Goal: Task Accomplishment & Management: Use online tool/utility

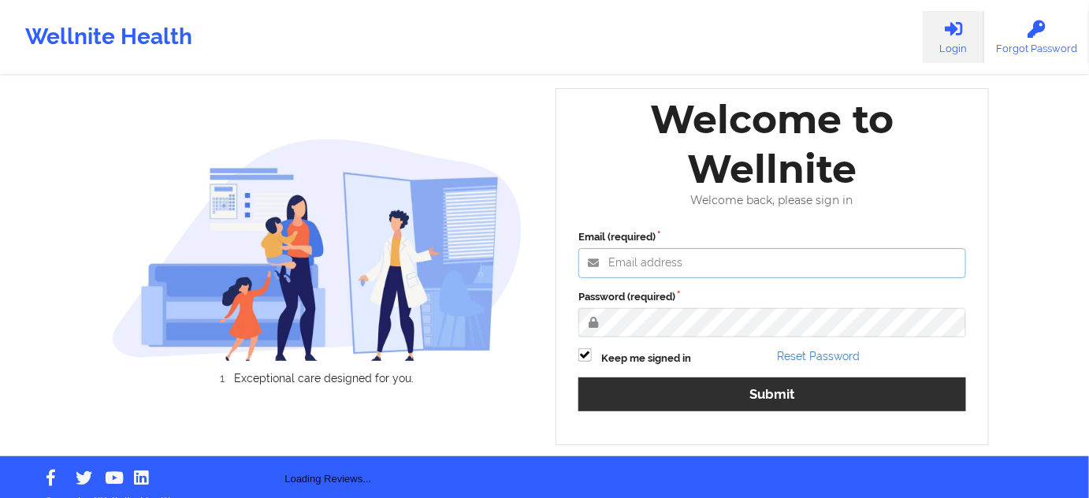
type input "[PERSON_NAME][EMAIL_ADDRESS][PERSON_NAME][DOMAIN_NAME]"
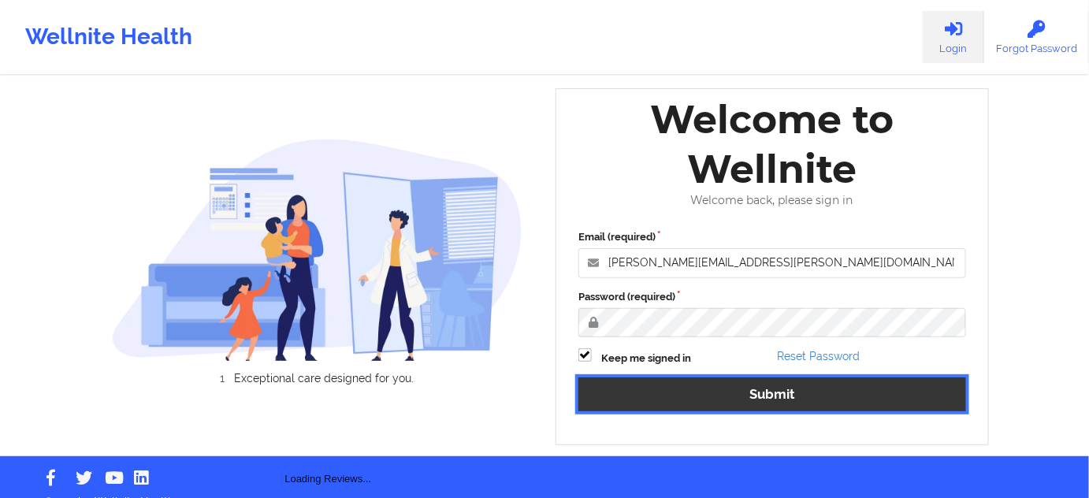
drag, startPoint x: 706, startPoint y: 405, endPoint x: 189, endPoint y: 2, distance: 655.8
click at [706, 406] on button "Submit" at bounding box center [772, 394] width 388 height 34
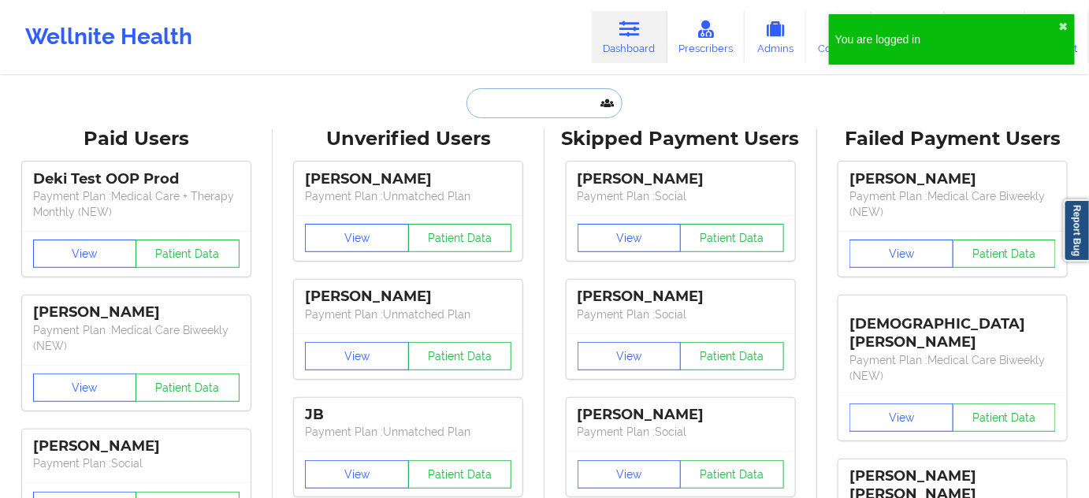
click at [564, 104] on input "text" at bounding box center [545, 103] width 156 height 30
paste input "[PERSON_NAME]"
type input "[PERSON_NAME]"
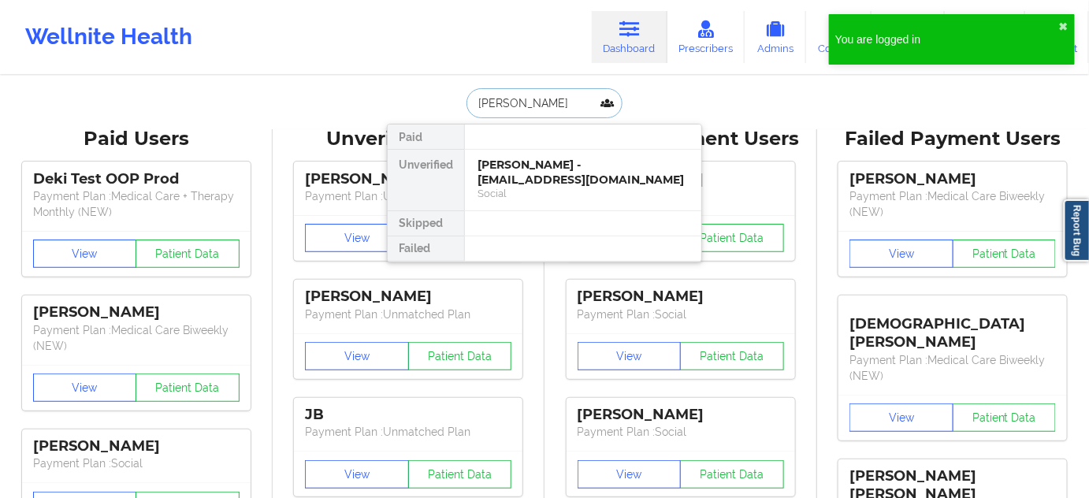
click at [516, 172] on div "[PERSON_NAME] - [EMAIL_ADDRESS][DOMAIN_NAME]" at bounding box center [583, 172] width 211 height 29
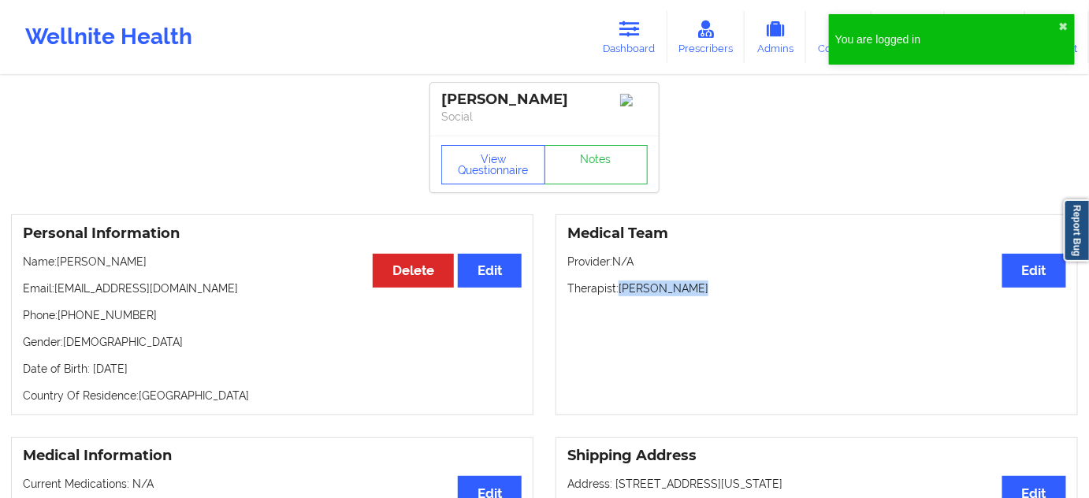
drag, startPoint x: 623, startPoint y: 295, endPoint x: 734, endPoint y: 294, distance: 111.1
click at [734, 294] on p "Therapist: [PERSON_NAME]" at bounding box center [816, 289] width 499 height 16
copy p "[PERSON_NAME]"
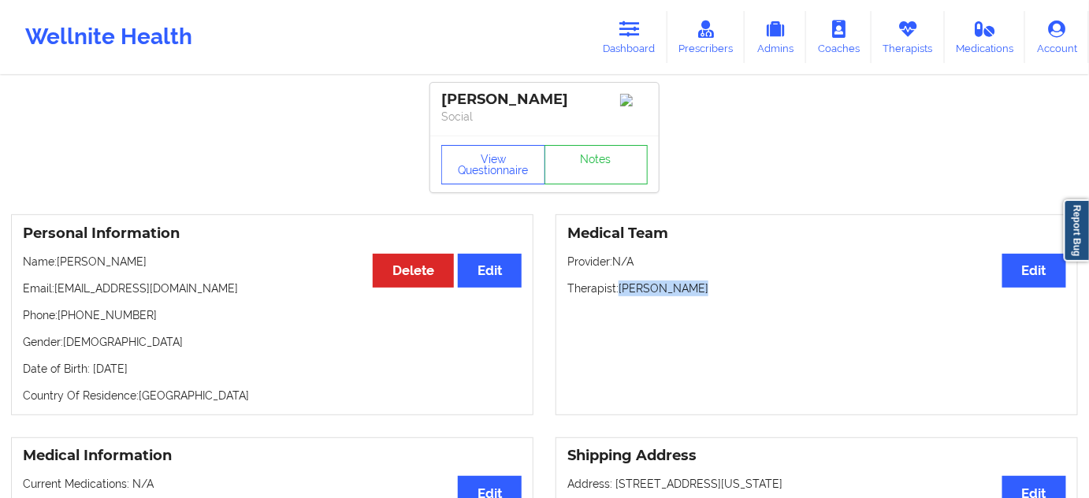
drag, startPoint x: 439, startPoint y: 98, endPoint x: 570, endPoint y: 93, distance: 130.9
click at [570, 93] on div "[PERSON_NAME] Social" at bounding box center [544, 109] width 229 height 53
copy div "[PERSON_NAME]"
click at [657, 253] on div "Medical Team Edit Provider: N/A Therapist: [PERSON_NAME]" at bounding box center [817, 314] width 522 height 201
click at [534, 99] on div "[PERSON_NAME]" at bounding box center [544, 100] width 206 height 18
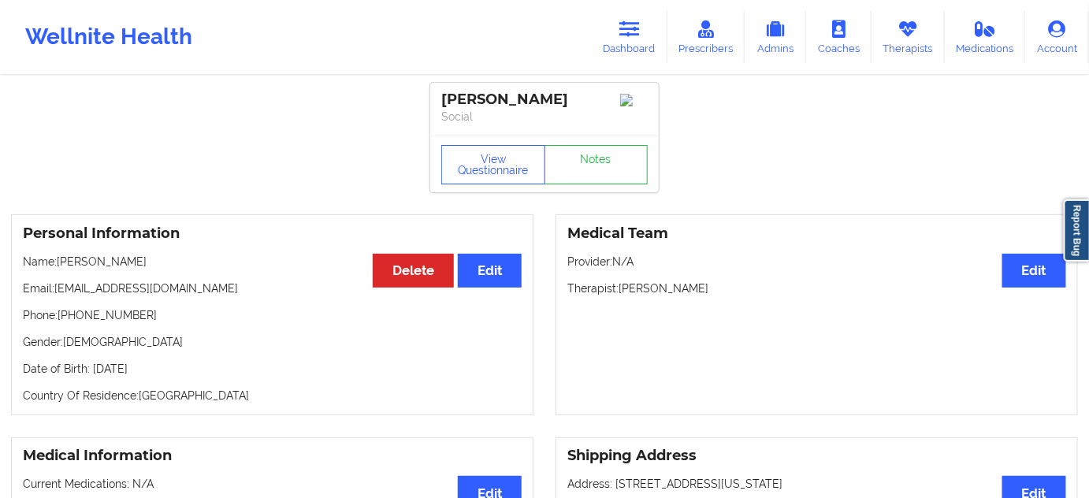
click at [534, 99] on div "[PERSON_NAME]" at bounding box center [544, 100] width 206 height 18
copy div "[PERSON_NAME]"
drag, startPoint x: 622, startPoint y: 296, endPoint x: 733, endPoint y: 288, distance: 111.5
click at [732, 288] on p "Therapist: [PERSON_NAME]" at bounding box center [816, 289] width 499 height 16
copy p "[PERSON_NAME]"
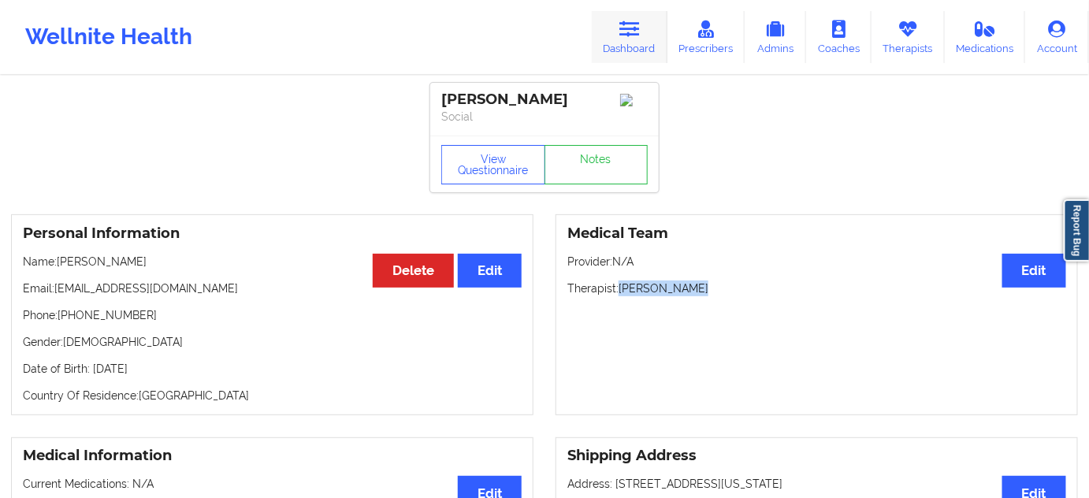
click at [602, 43] on link "Dashboard" at bounding box center [630, 37] width 76 height 52
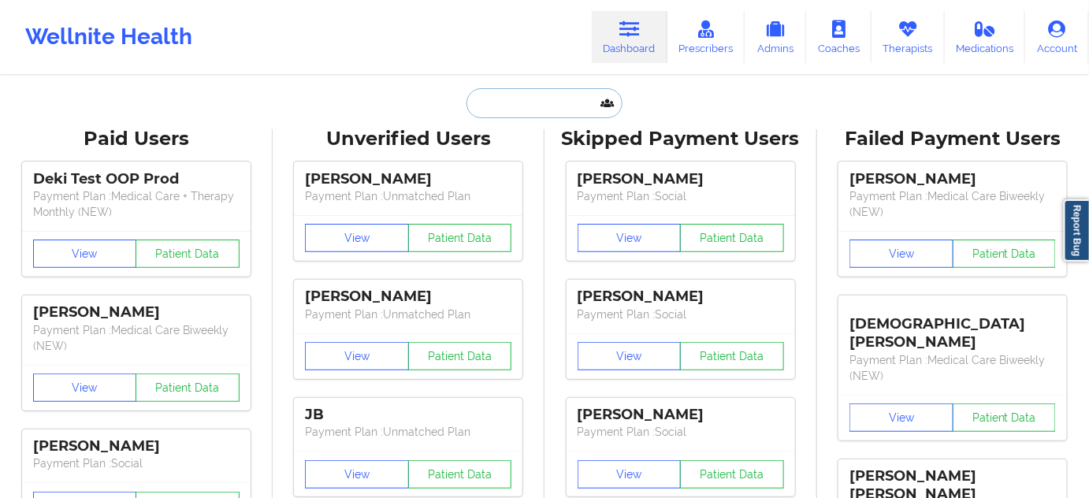
click at [536, 99] on input "text" at bounding box center [545, 103] width 156 height 30
paste input "[EMAIL_ADDRESS][DOMAIN_NAME]"
type input "[EMAIL_ADDRESS][DOMAIN_NAME]"
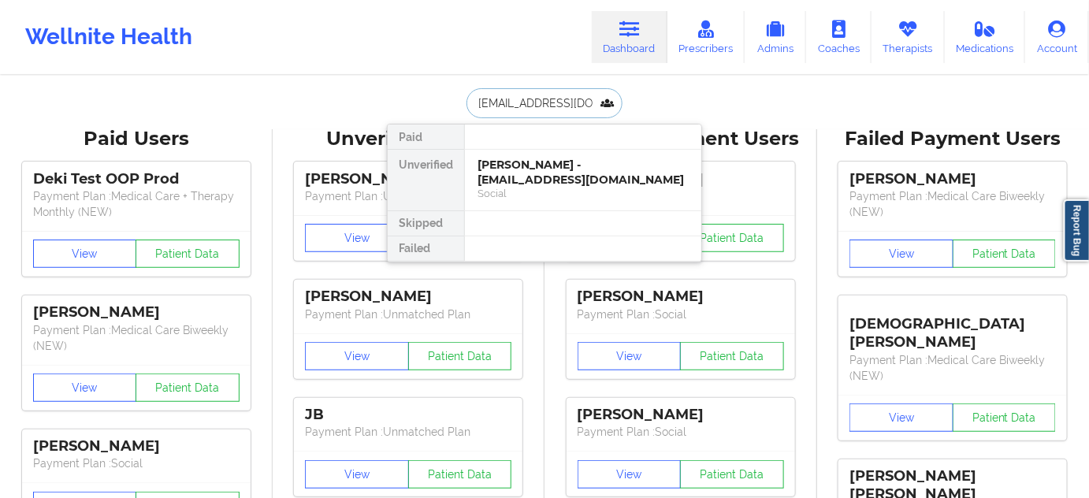
click at [504, 169] on div "[PERSON_NAME] - [EMAIL_ADDRESS][DOMAIN_NAME]" at bounding box center [583, 172] width 211 height 29
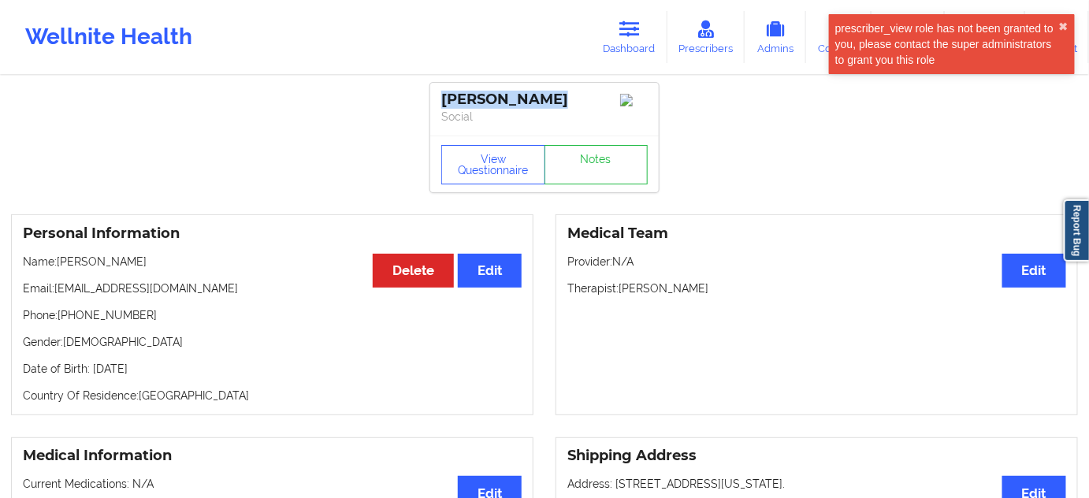
drag, startPoint x: 442, startPoint y: 97, endPoint x: 589, endPoint y: 86, distance: 147.0
click at [589, 86] on div "[PERSON_NAME] Social" at bounding box center [544, 109] width 229 height 53
copy div "[PERSON_NAME]"
click at [623, 178] on link "Notes" at bounding box center [597, 164] width 104 height 39
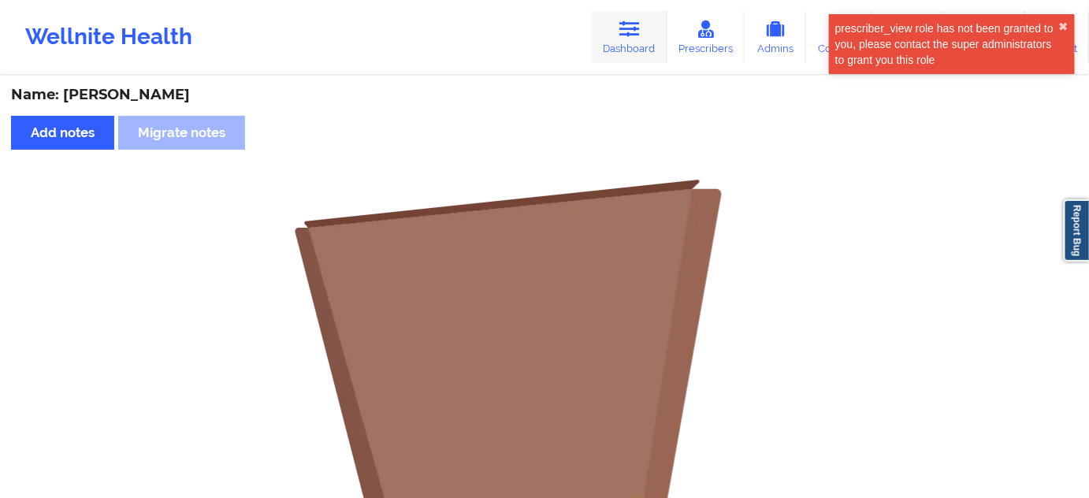
click at [648, 46] on link "Dashboard" at bounding box center [630, 37] width 76 height 52
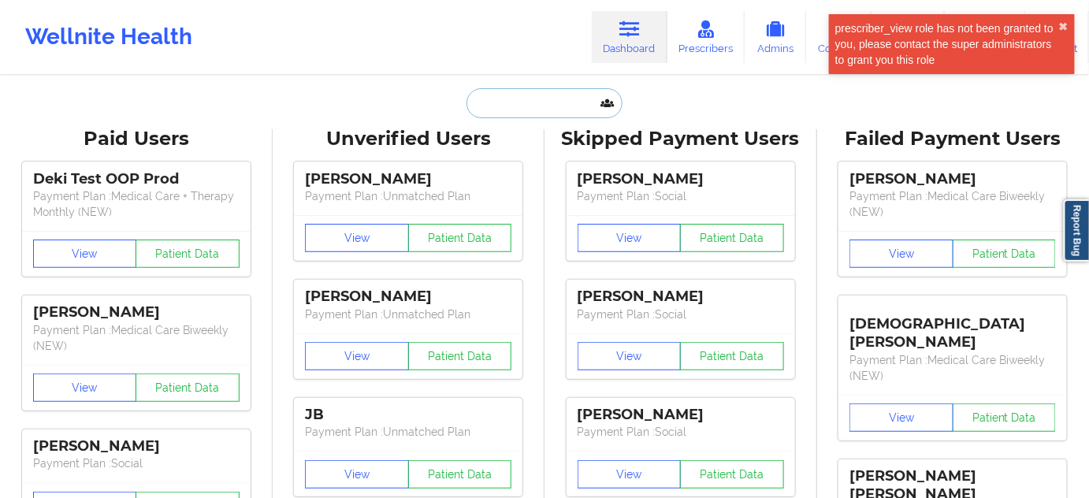
click at [515, 113] on input "text" at bounding box center [545, 103] width 156 height 30
paste input "[EMAIL_ADDRESS][DOMAIN_NAME]"
type input "[EMAIL_ADDRESS][DOMAIN_NAME]"
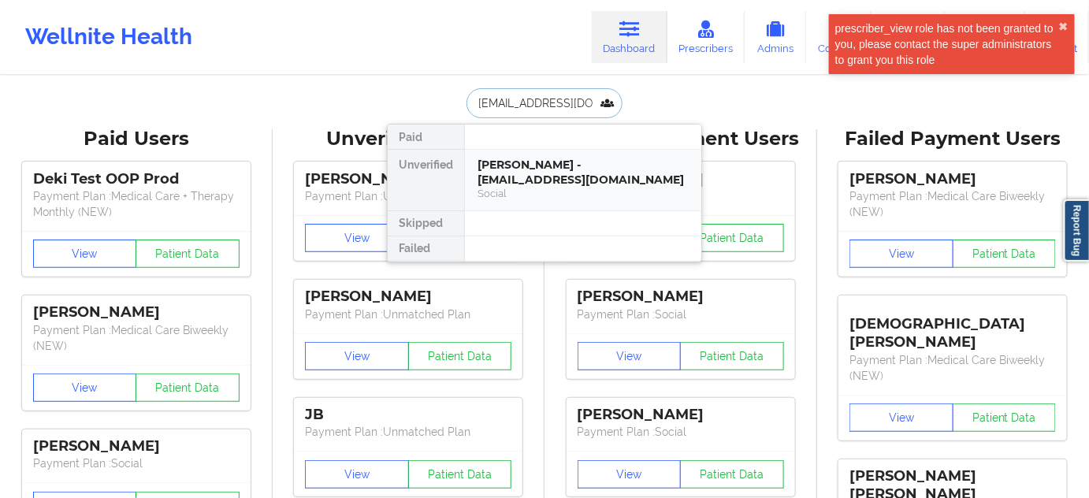
scroll to position [0, 13]
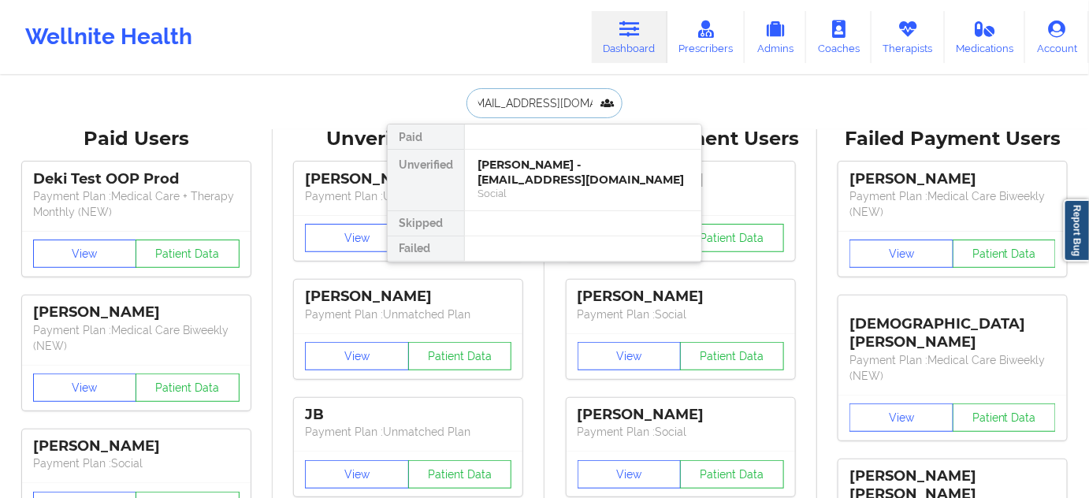
click at [523, 165] on div "[PERSON_NAME] - [EMAIL_ADDRESS][DOMAIN_NAME]" at bounding box center [583, 172] width 211 height 29
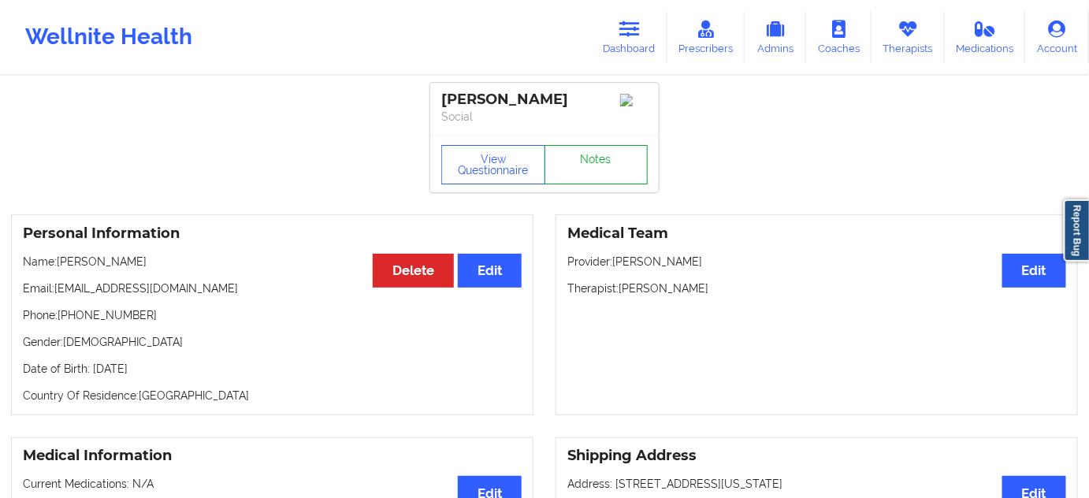
click at [570, 173] on link "Notes" at bounding box center [597, 164] width 104 height 39
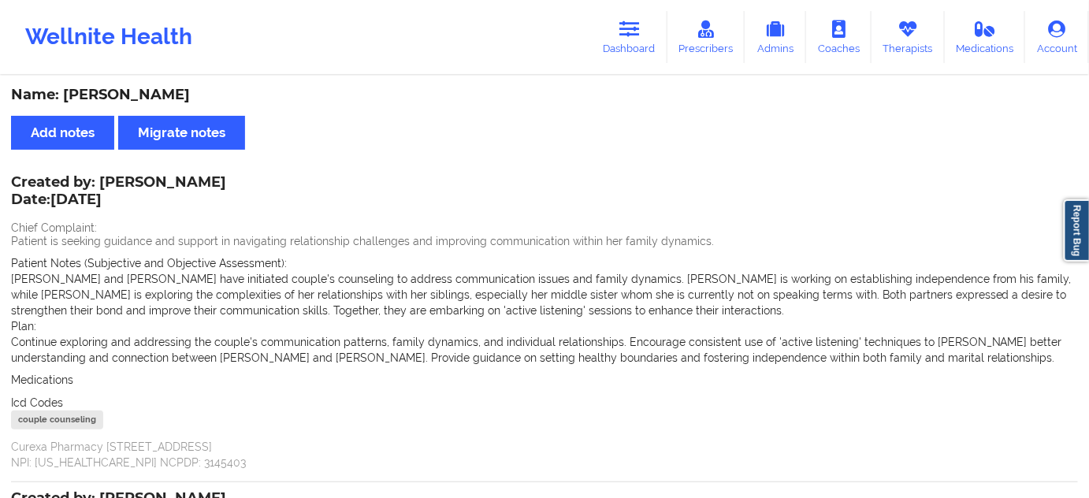
drag, startPoint x: 645, startPoint y: 19, endPoint x: 580, endPoint y: 69, distance: 81.5
click at [645, 20] on link "Dashboard" at bounding box center [630, 37] width 76 height 52
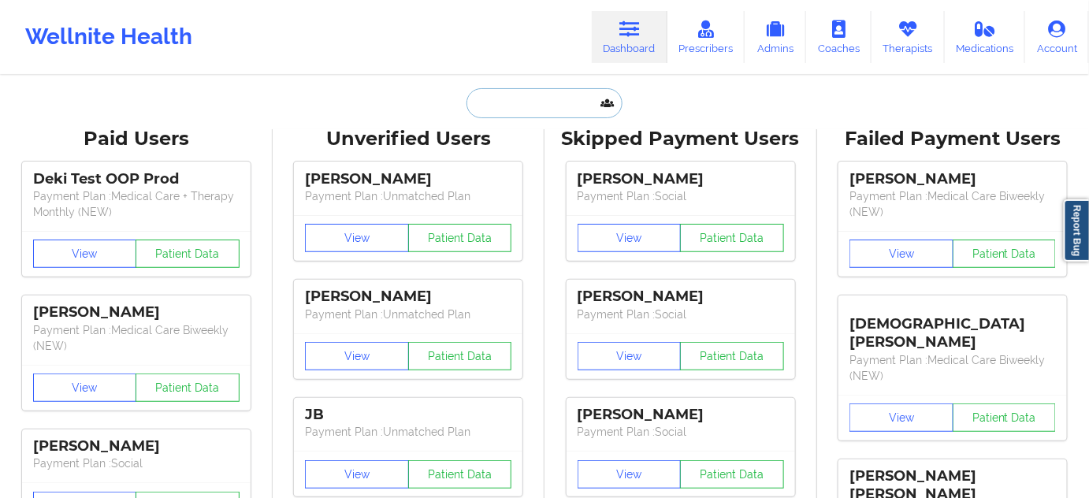
click at [534, 91] on input "text" at bounding box center [545, 103] width 156 height 30
paste input "[EMAIL_ADDRESS][DOMAIN_NAME]"
type input "[EMAIL_ADDRESS][DOMAIN_NAME]"
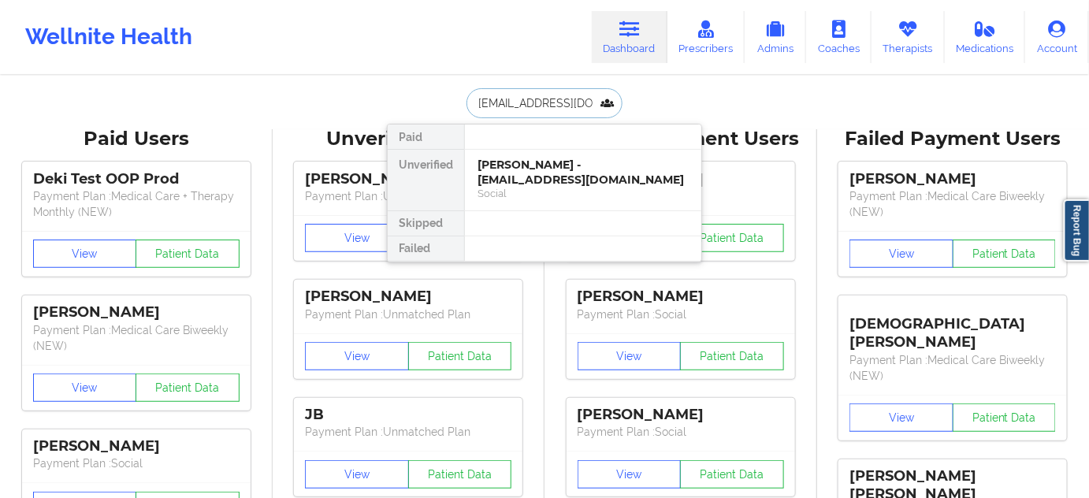
scroll to position [0, 13]
click at [541, 177] on div "[PERSON_NAME] - [EMAIL_ADDRESS][DOMAIN_NAME]" at bounding box center [583, 172] width 211 height 29
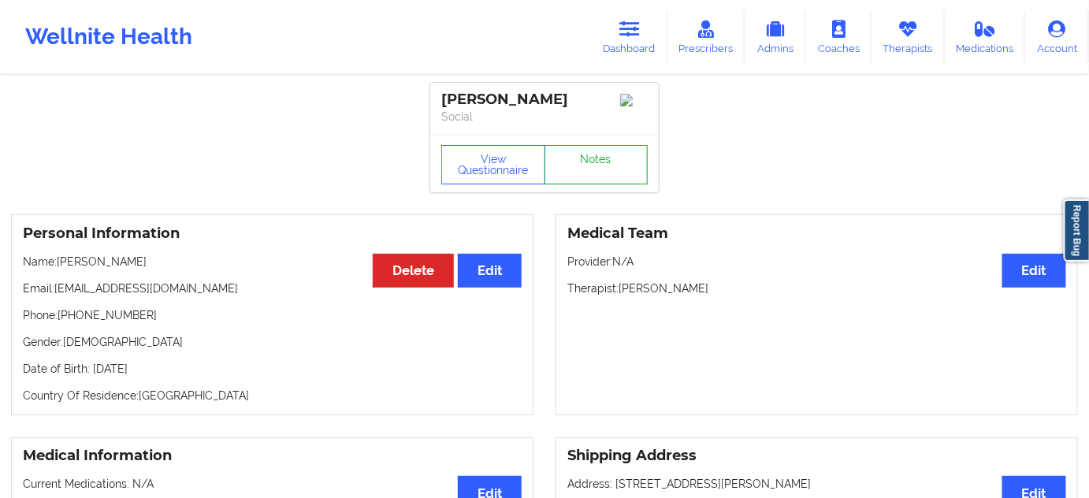
click at [581, 167] on link "Notes" at bounding box center [597, 164] width 104 height 39
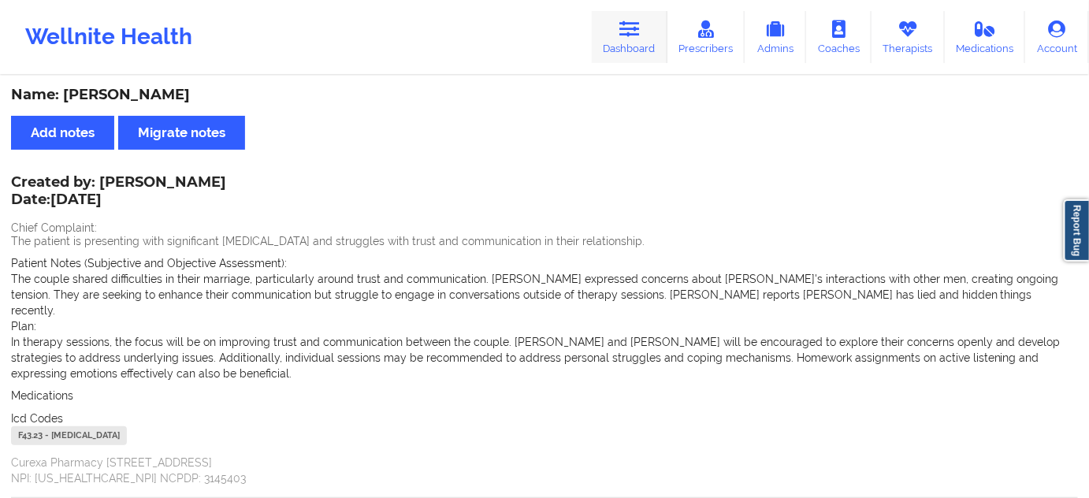
click at [638, 43] on link "Dashboard" at bounding box center [630, 37] width 76 height 52
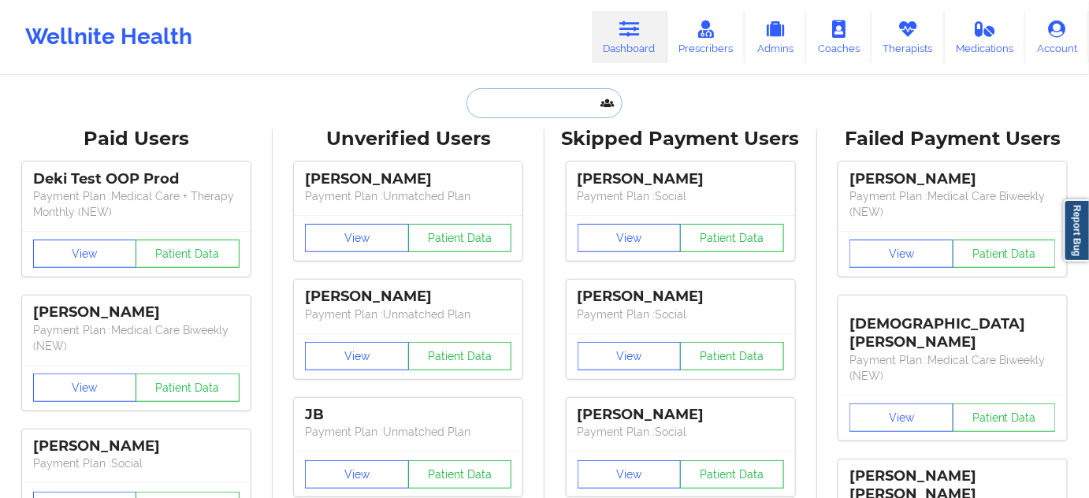
click at [507, 101] on input "text" at bounding box center [545, 103] width 156 height 30
paste input "[EMAIL_ADDRESS][DOMAIN_NAME]"
type input "[EMAIL_ADDRESS][DOMAIN_NAME]"
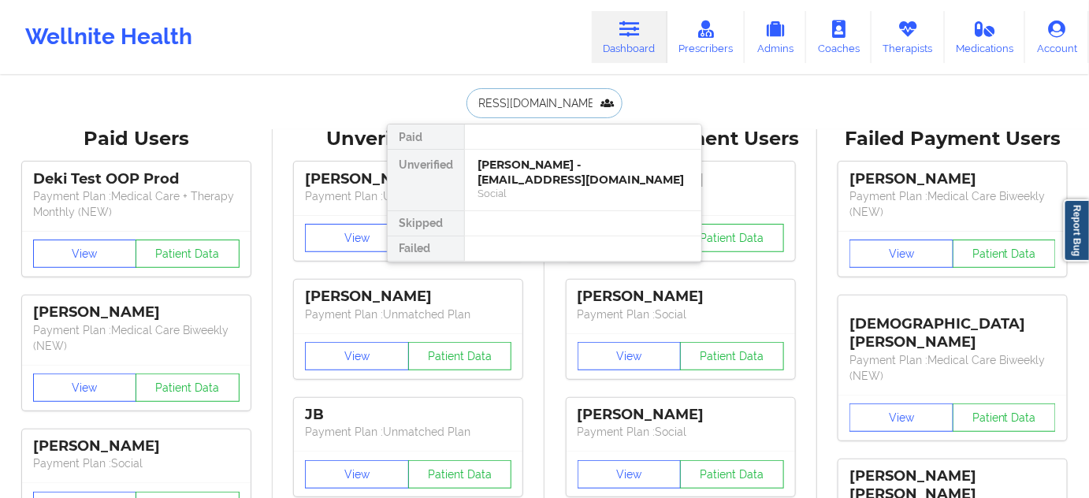
click at [517, 173] on div "[PERSON_NAME] - [EMAIL_ADDRESS][DOMAIN_NAME]" at bounding box center [583, 172] width 211 height 29
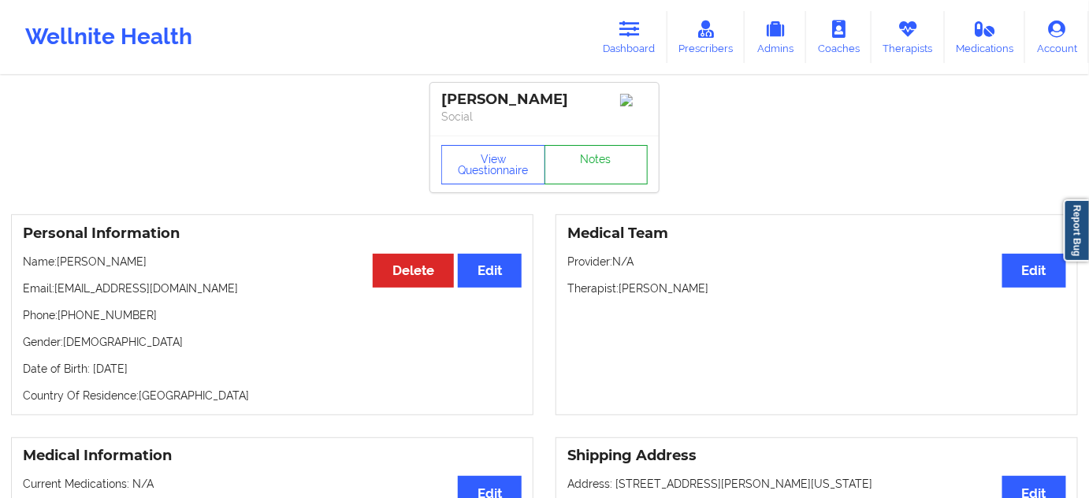
click at [592, 170] on link "Notes" at bounding box center [597, 164] width 104 height 39
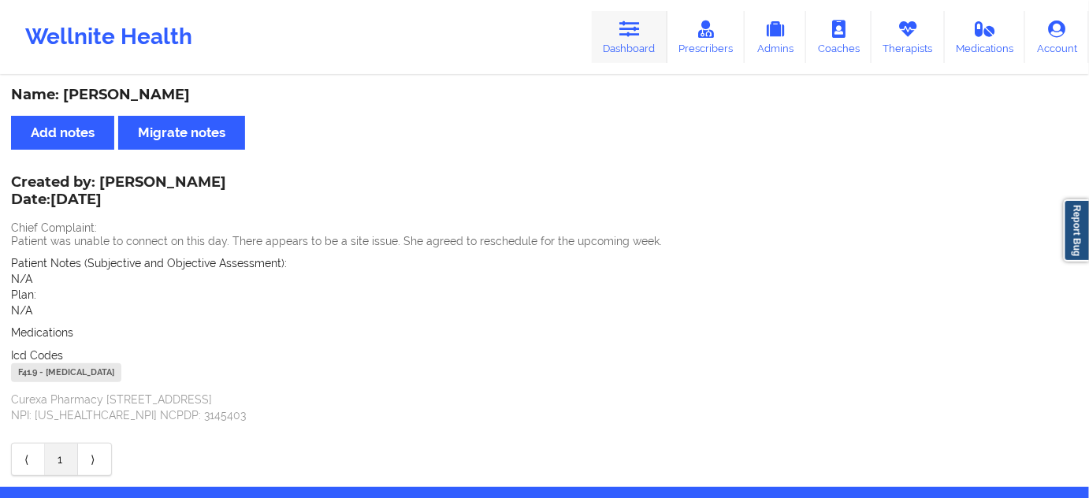
click at [618, 45] on link "Dashboard" at bounding box center [630, 37] width 76 height 52
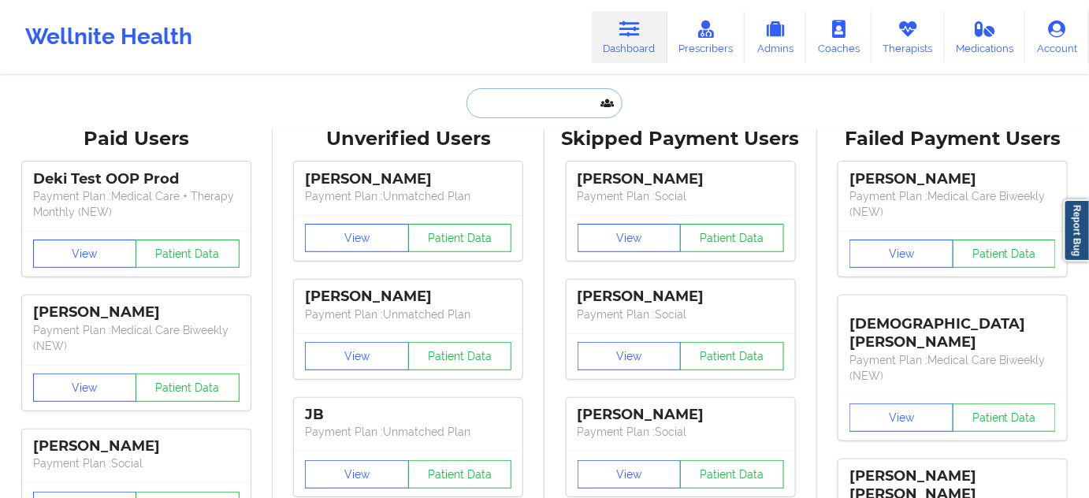
click at [566, 102] on input "text" at bounding box center [545, 103] width 156 height 30
paste input "[EMAIL_ADDRESS][DOMAIN_NAME]"
type input "[EMAIL_ADDRESS][DOMAIN_NAME]"
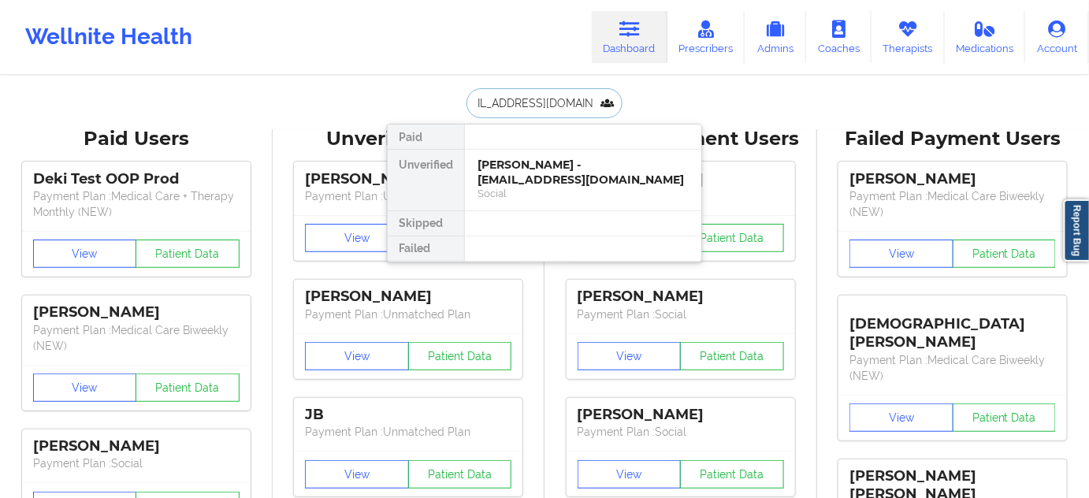
click at [511, 178] on div "[PERSON_NAME] - [EMAIL_ADDRESS][DOMAIN_NAME]" at bounding box center [583, 172] width 211 height 29
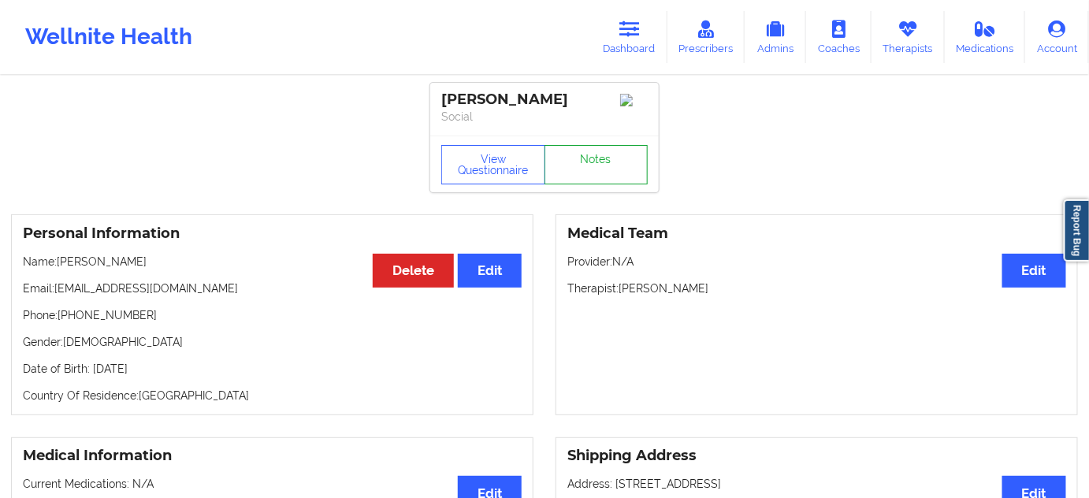
click at [632, 184] on link "Notes" at bounding box center [597, 164] width 104 height 39
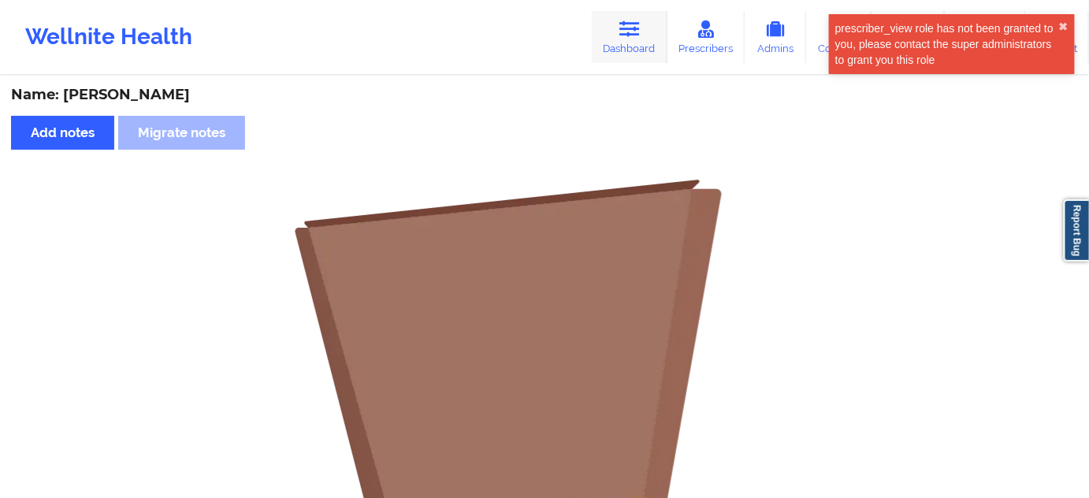
click at [640, 52] on link "Dashboard" at bounding box center [630, 37] width 76 height 52
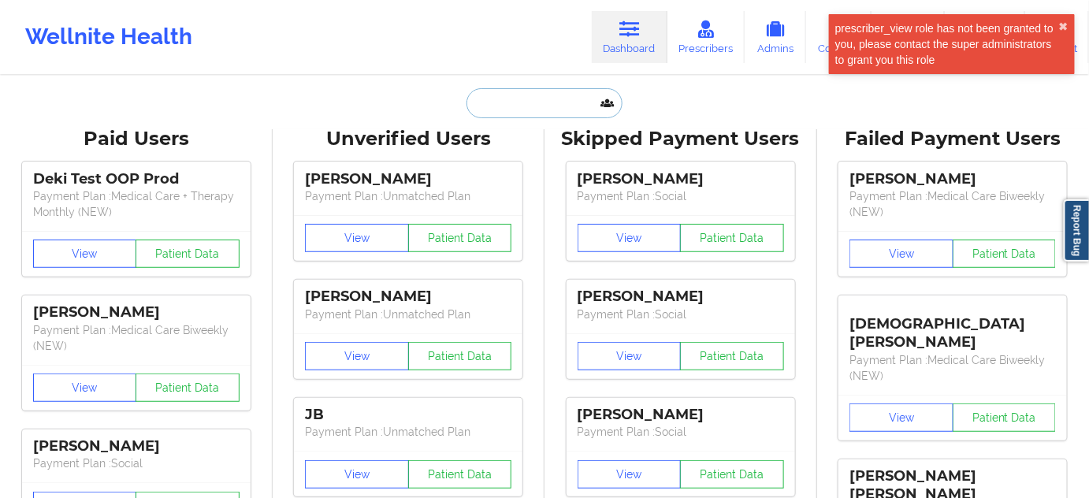
click at [507, 100] on input "text" at bounding box center [545, 103] width 156 height 30
paste input "[PERSON_NAME][EMAIL_ADDRESS][DOMAIN_NAME]"
type input "[PERSON_NAME][EMAIL_ADDRESS][DOMAIN_NAME]"
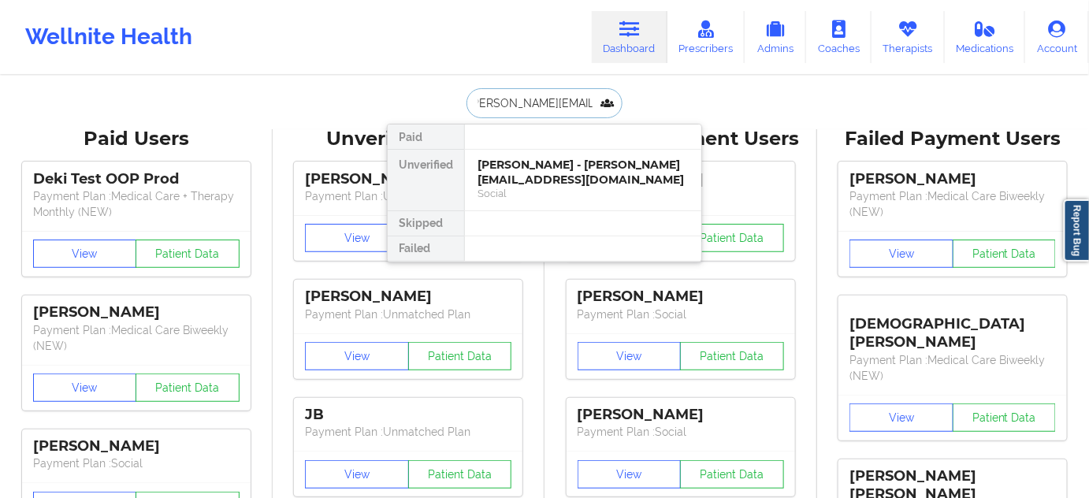
click at [515, 173] on div "[PERSON_NAME] - [PERSON_NAME][EMAIL_ADDRESS][DOMAIN_NAME]" at bounding box center [583, 172] width 211 height 29
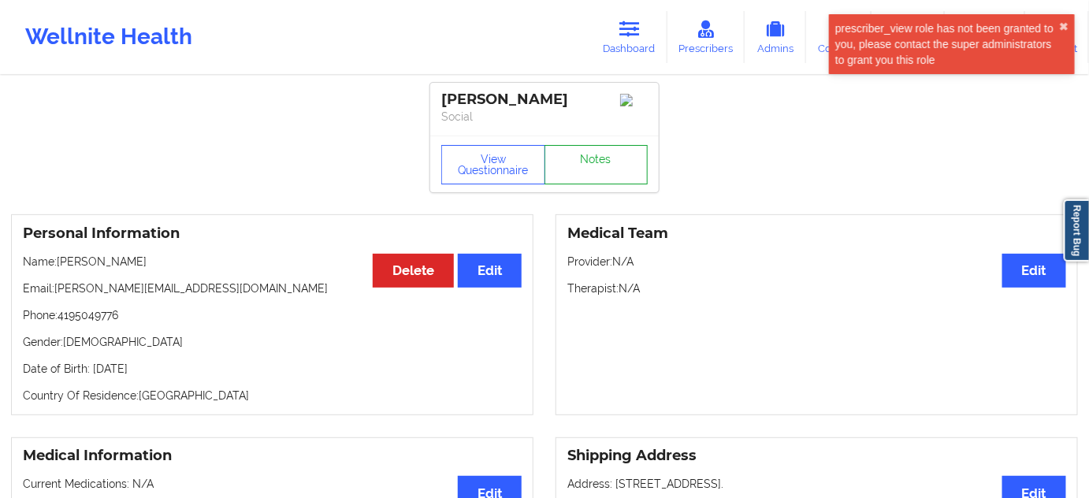
click at [591, 163] on link "Notes" at bounding box center [597, 164] width 104 height 39
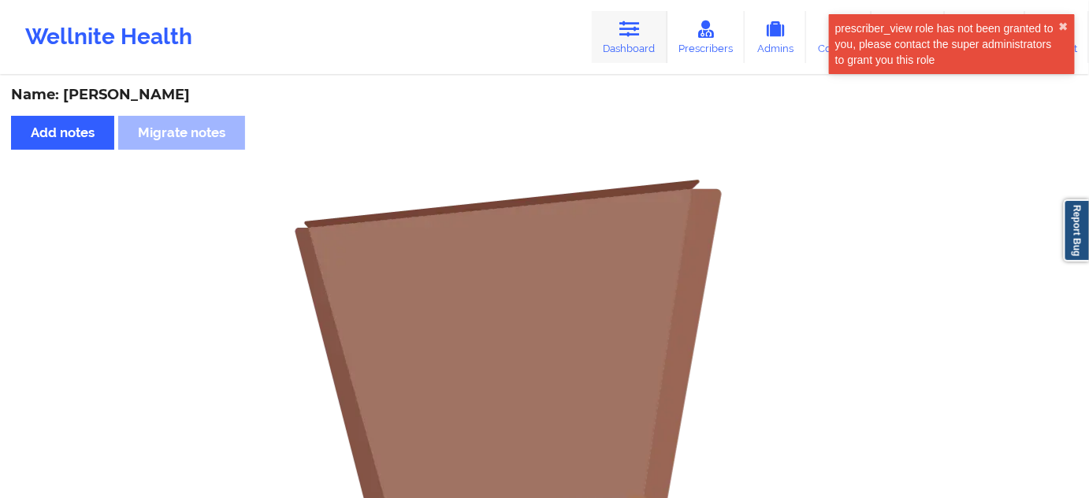
click at [641, 43] on link "Dashboard" at bounding box center [630, 37] width 76 height 52
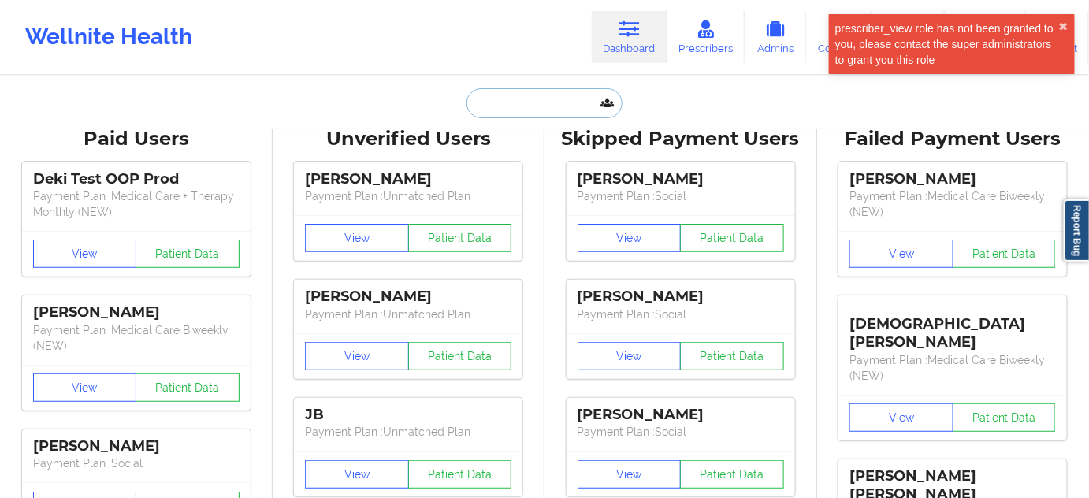
click at [531, 102] on input "text" at bounding box center [545, 103] width 156 height 30
paste input "[EMAIL_ADDRESS][DOMAIN_NAME]"
type input "[EMAIL_ADDRESS][DOMAIN_NAME]"
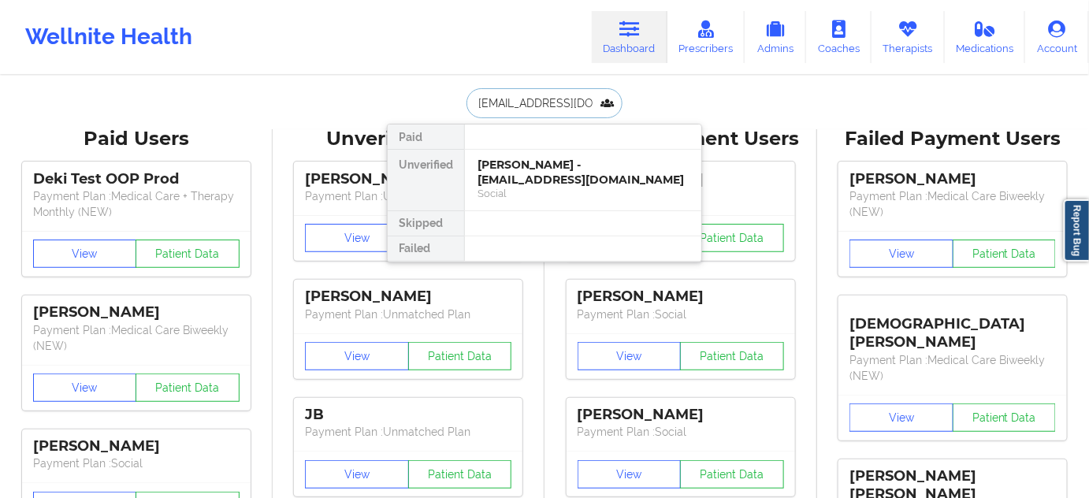
click at [498, 164] on div "[PERSON_NAME] - [EMAIL_ADDRESS][DOMAIN_NAME]" at bounding box center [583, 172] width 211 height 29
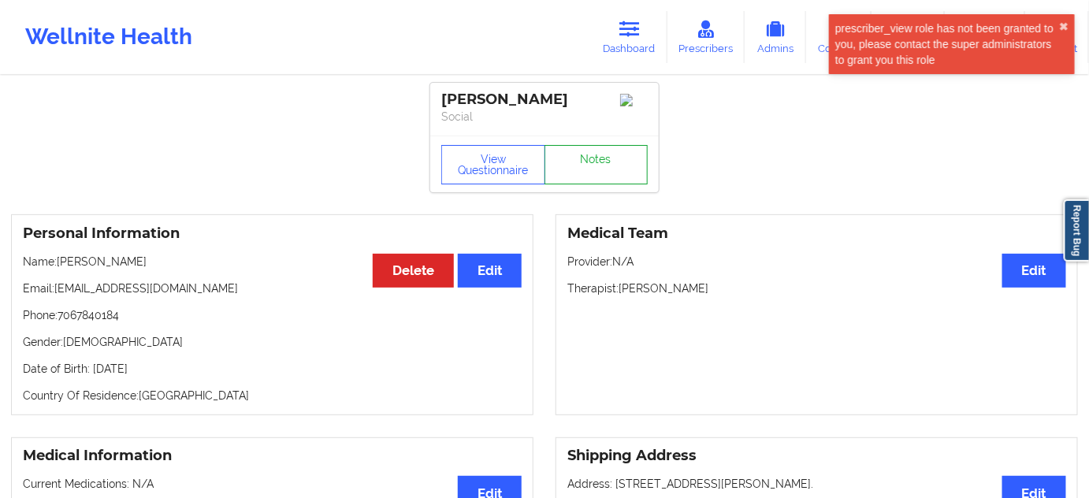
click at [560, 173] on link "Notes" at bounding box center [597, 164] width 104 height 39
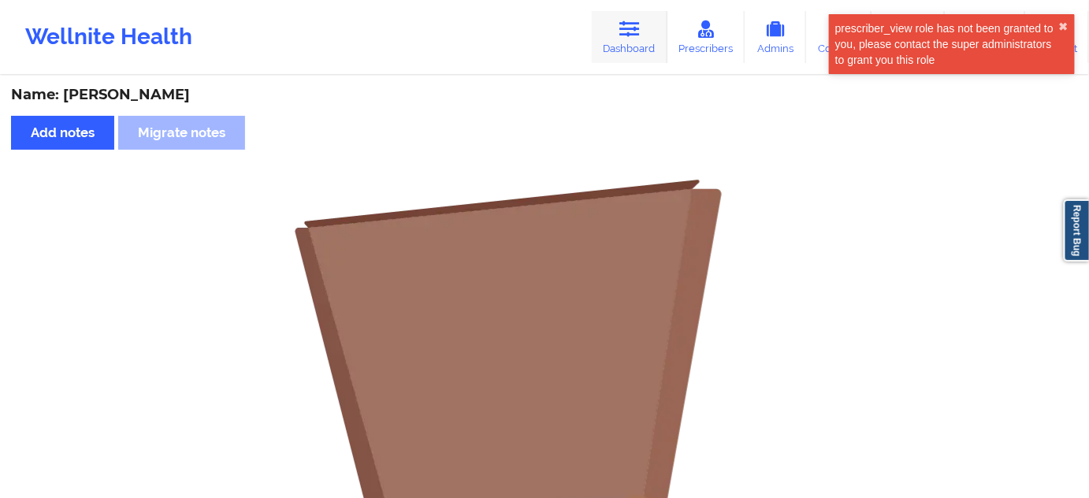
click at [640, 33] on icon at bounding box center [629, 28] width 20 height 17
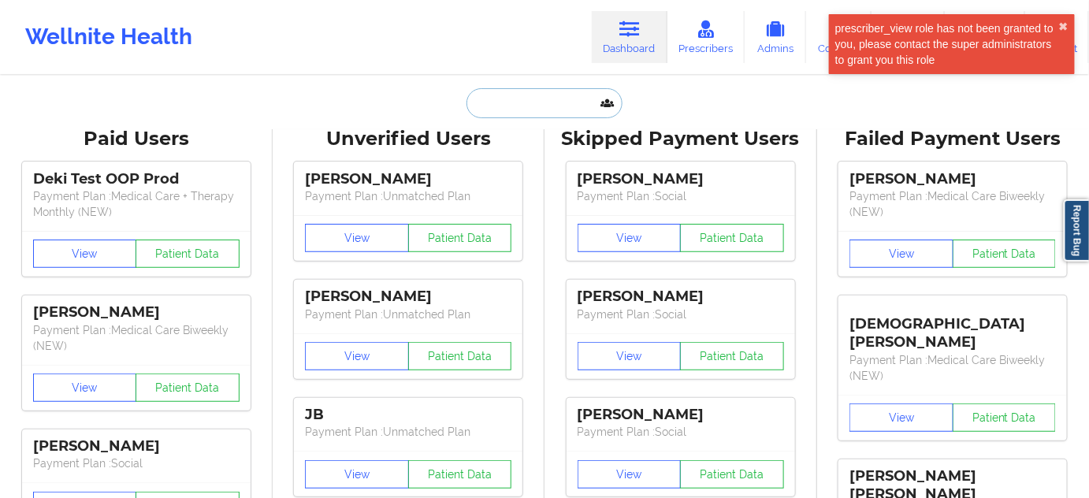
click at [534, 109] on input "text" at bounding box center [545, 103] width 156 height 30
paste input "[EMAIL_ADDRESS][DOMAIN_NAME]"
type input "[EMAIL_ADDRESS][DOMAIN_NAME]"
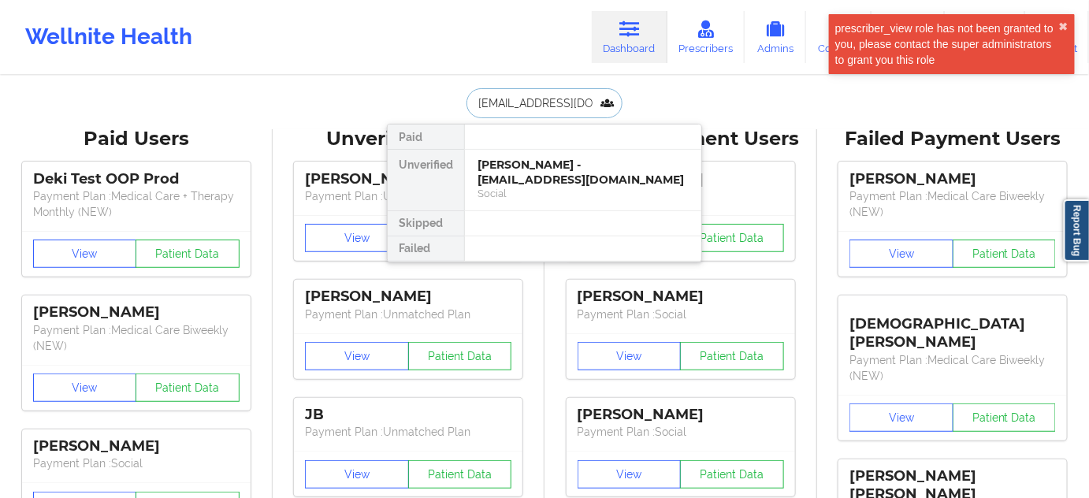
scroll to position [0, 39]
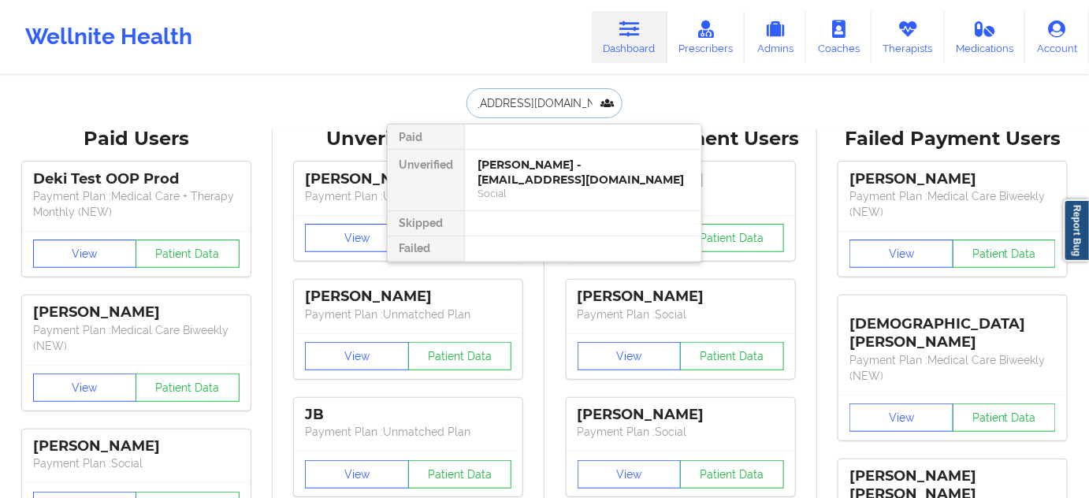
click at [498, 172] on div "[PERSON_NAME] - [EMAIL_ADDRESS][DOMAIN_NAME]" at bounding box center [583, 172] width 211 height 29
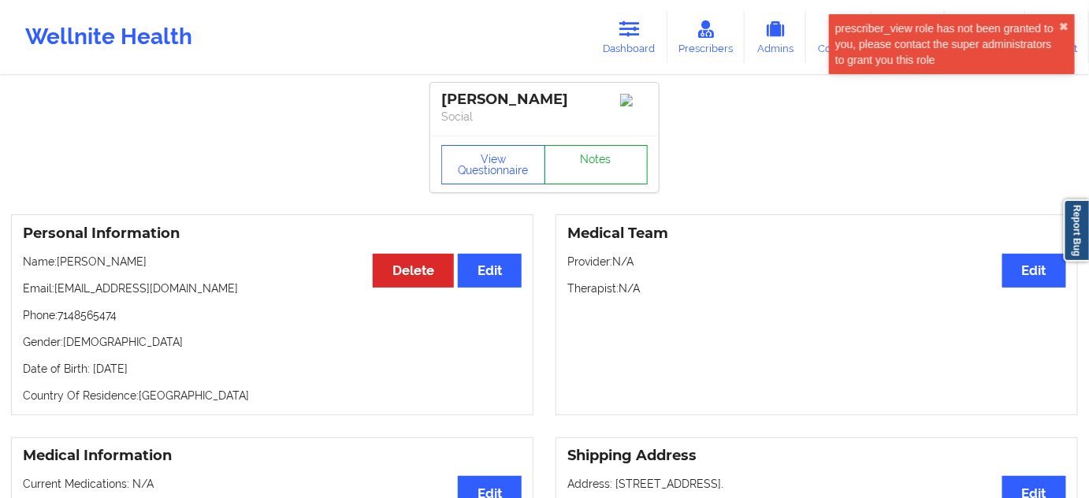
click at [622, 174] on link "Notes" at bounding box center [597, 164] width 104 height 39
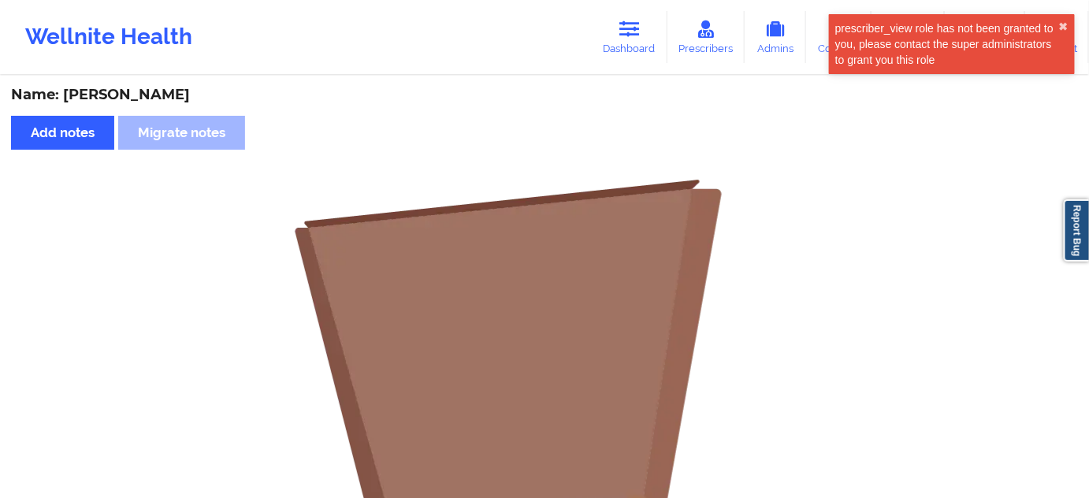
drag, startPoint x: 620, startPoint y: 53, endPoint x: 574, endPoint y: 58, distance: 46.0
click at [620, 53] on link "Dashboard" at bounding box center [630, 37] width 76 height 52
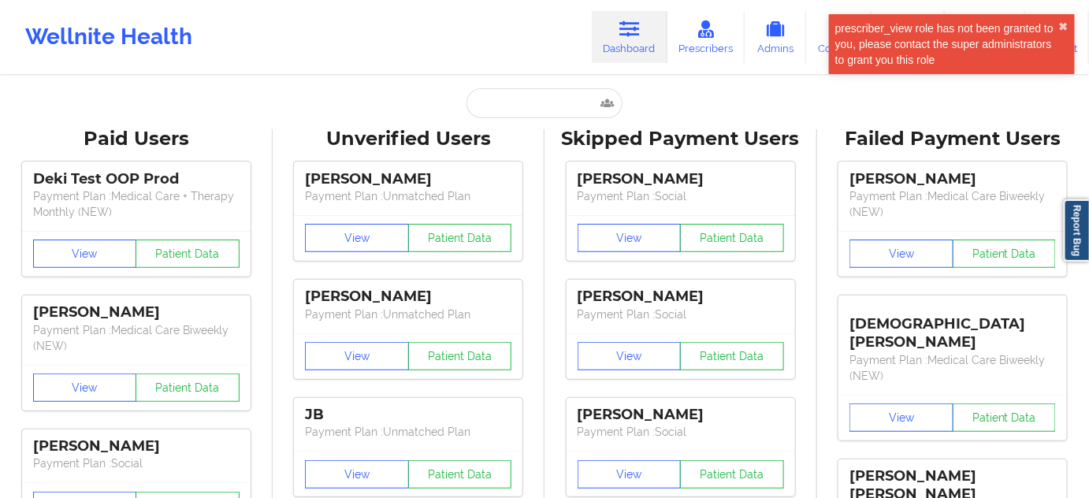
click at [547, 106] on input "text" at bounding box center [545, 103] width 156 height 30
paste input "[EMAIL_ADDRESS][DOMAIN_NAME]"
type input "[EMAIL_ADDRESS][DOMAIN_NAME]"
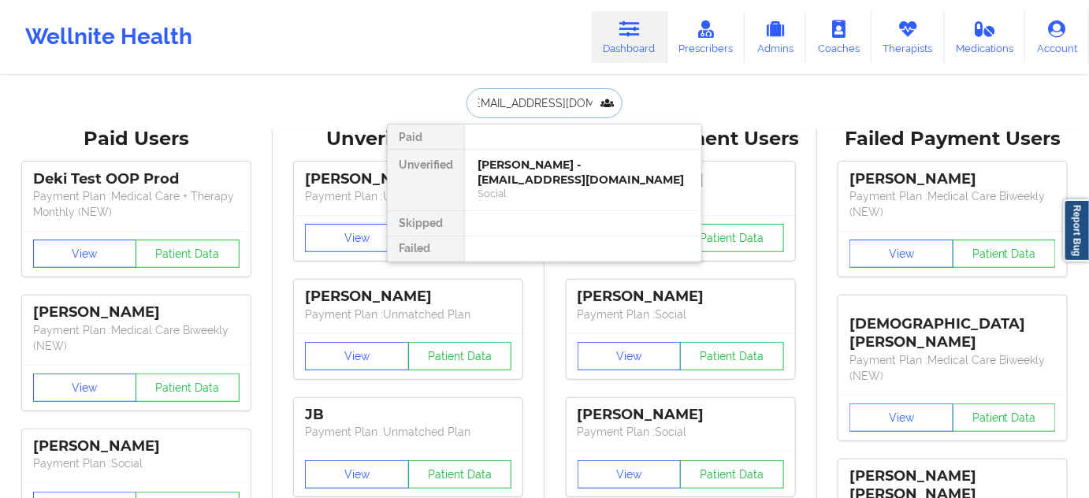
click at [512, 173] on div "[PERSON_NAME] - [EMAIL_ADDRESS][DOMAIN_NAME]" at bounding box center [583, 172] width 211 height 29
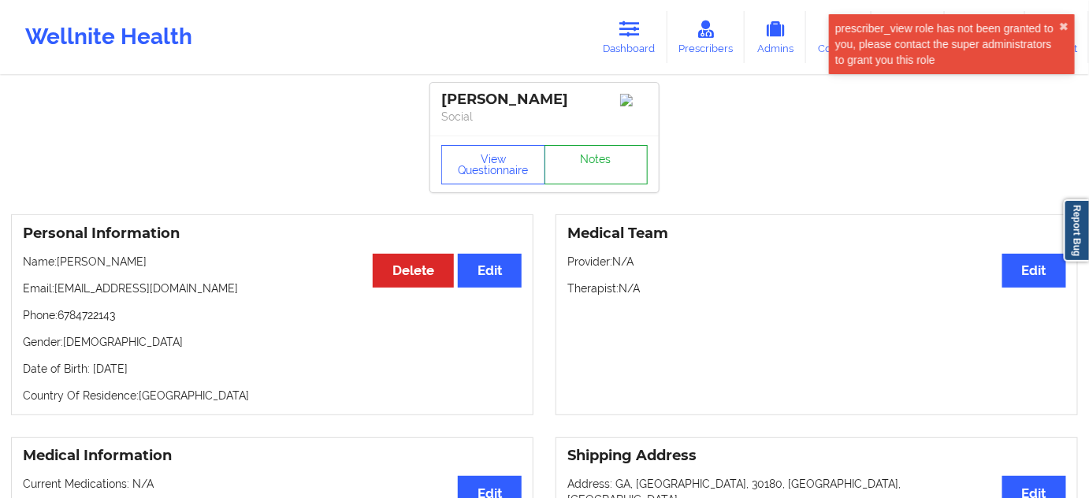
click at [598, 163] on link "Notes" at bounding box center [597, 164] width 104 height 39
